Goal: Task Accomplishment & Management: Manage account settings

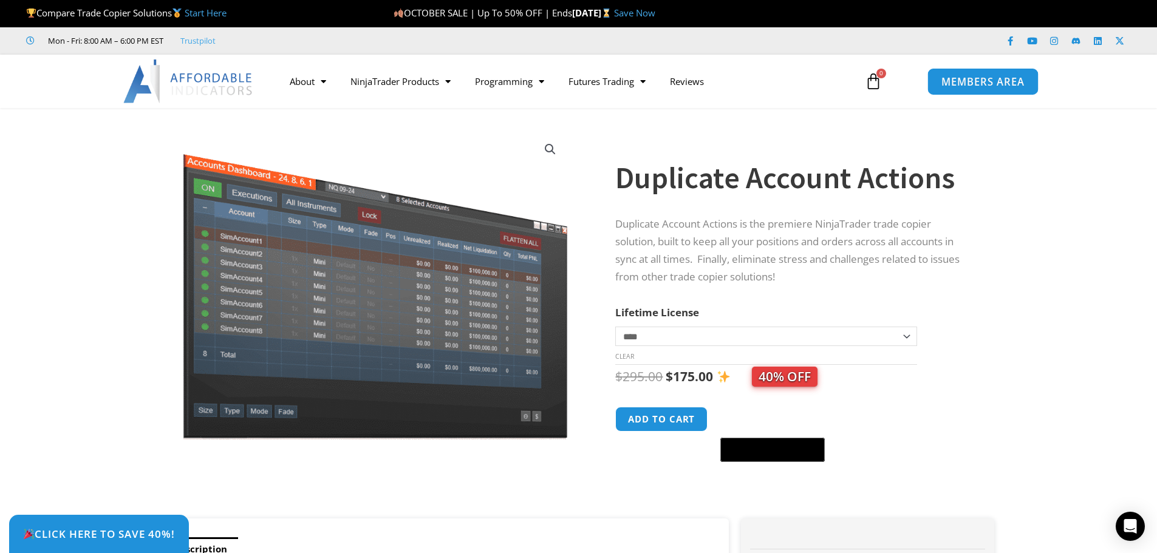
click at [957, 87] on span "MEMBERS AREA" at bounding box center [983, 82] width 83 height 10
click at [954, 84] on span "MEMBERS AREA" at bounding box center [983, 82] width 83 height 10
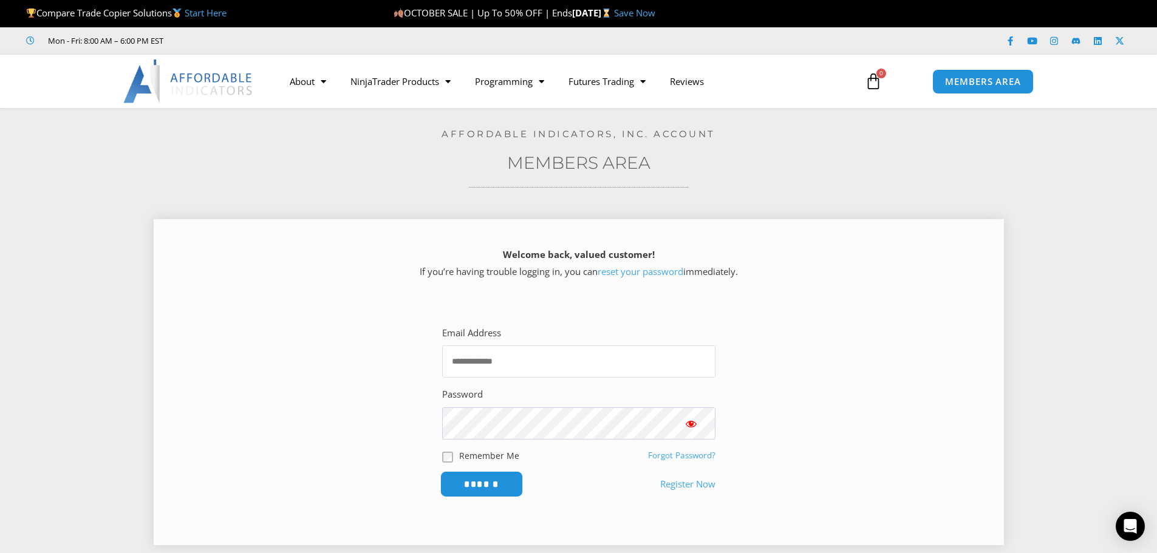
type input "**********"
click at [483, 476] on input "******" at bounding box center [481, 484] width 83 height 26
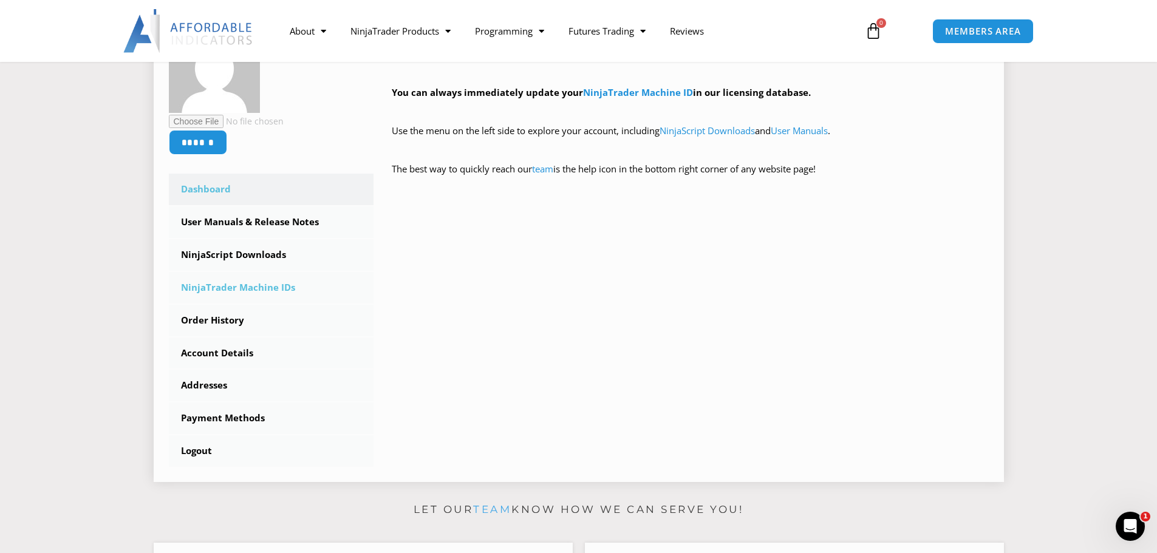
click at [268, 289] on link "NinjaTrader Machine IDs" at bounding box center [271, 288] width 205 height 32
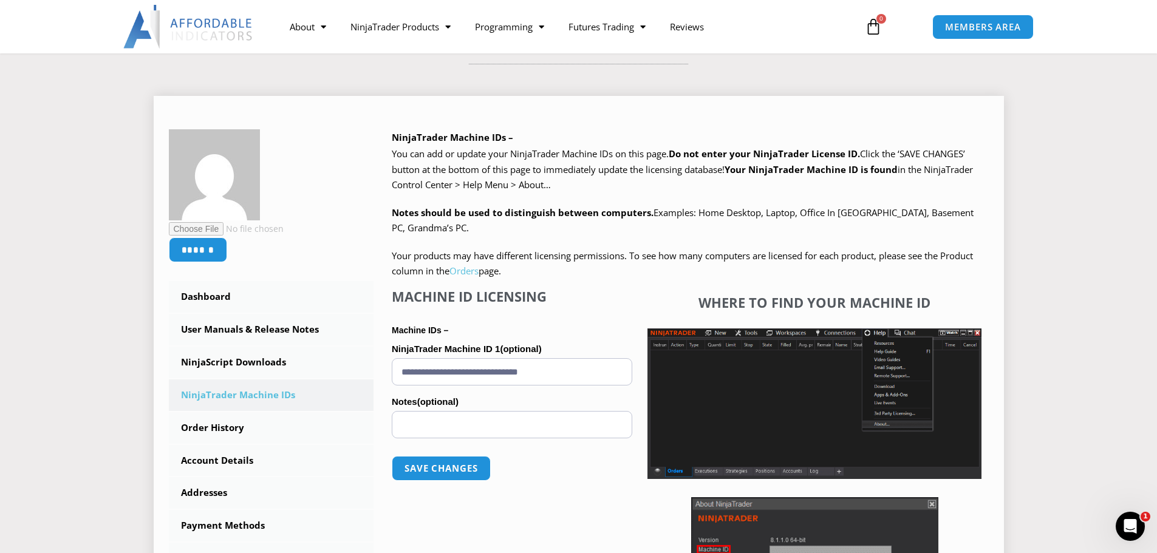
scroll to position [123, 0]
click at [471, 271] on link "Orders" at bounding box center [464, 271] width 29 height 12
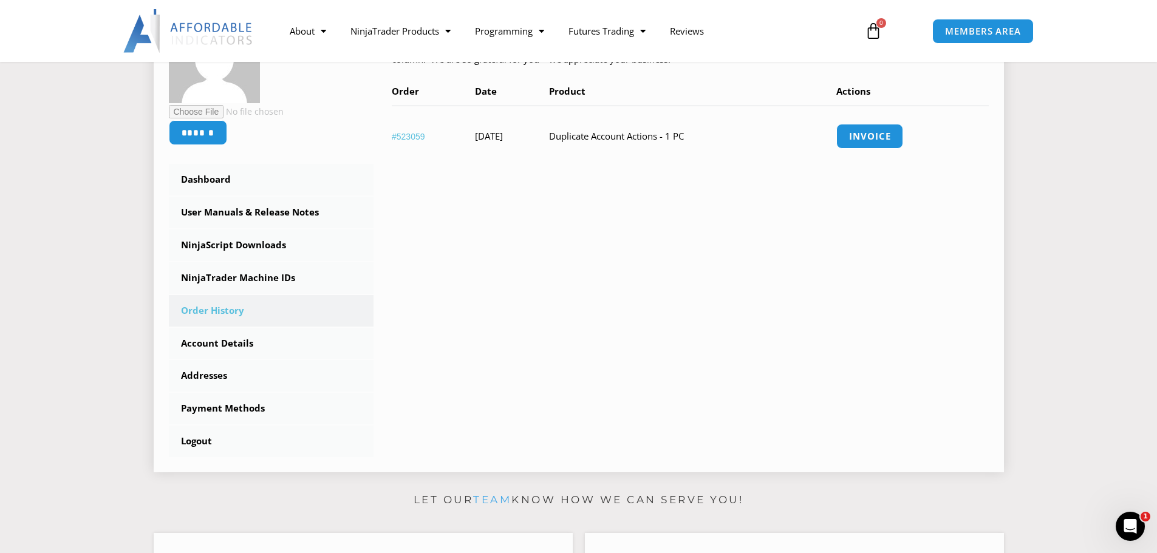
scroll to position [242, 0]
click at [259, 244] on link "NinjaScript Downloads" at bounding box center [271, 244] width 205 height 32
click at [884, 138] on link "Invoice" at bounding box center [870, 135] width 70 height 26
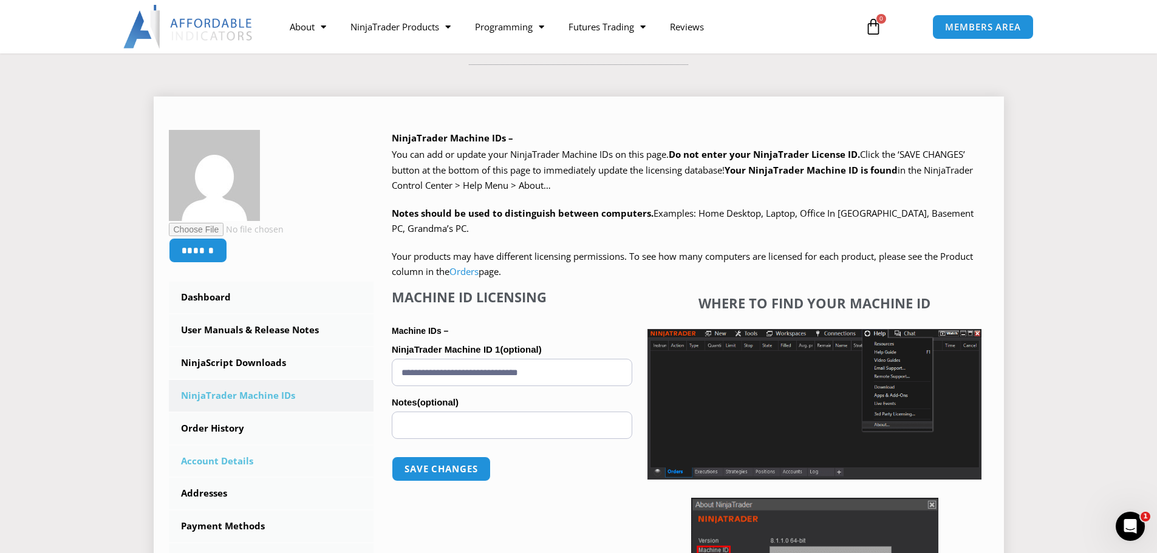
click at [217, 462] on link "Account Details" at bounding box center [271, 462] width 205 height 32
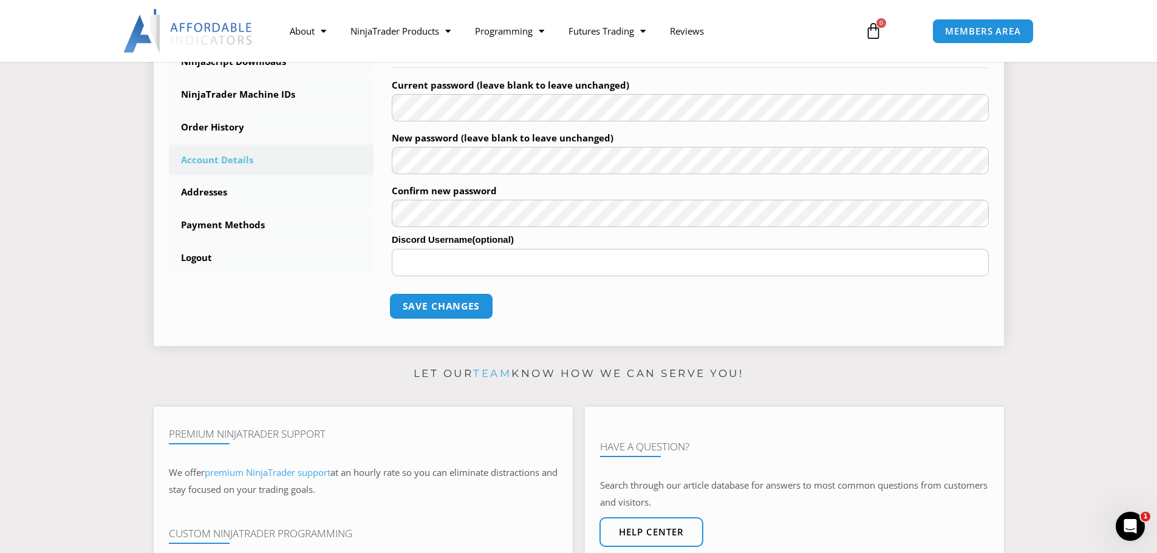
scroll to position [425, 0]
click at [450, 299] on button "Save changes" at bounding box center [441, 306] width 104 height 26
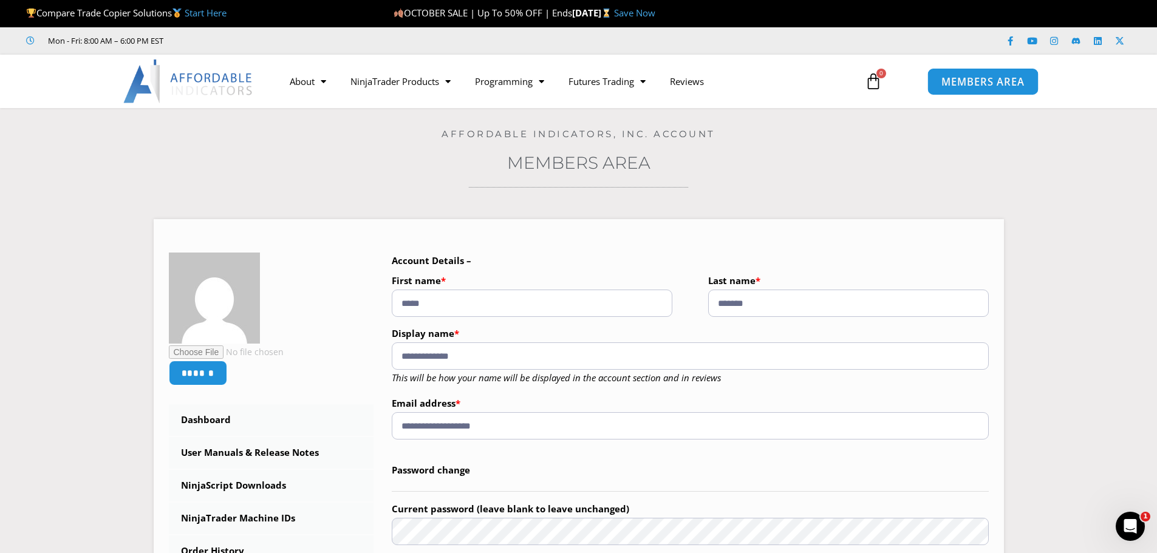
click at [983, 84] on span "MEMBERS AREA" at bounding box center [983, 82] width 83 height 10
